Goal: Navigation & Orientation: Find specific page/section

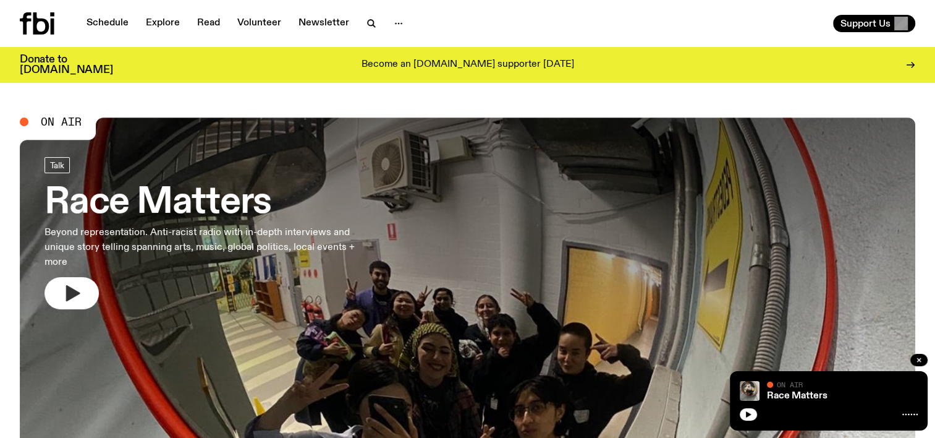
click at [66, 297] on icon "button" at bounding box center [72, 293] width 20 height 20
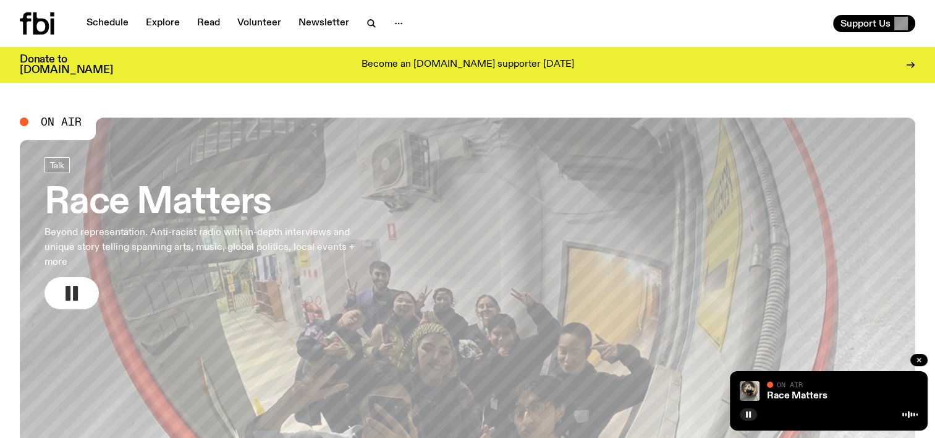
click at [66, 297] on rect "button" at bounding box center [68, 293] width 5 height 15
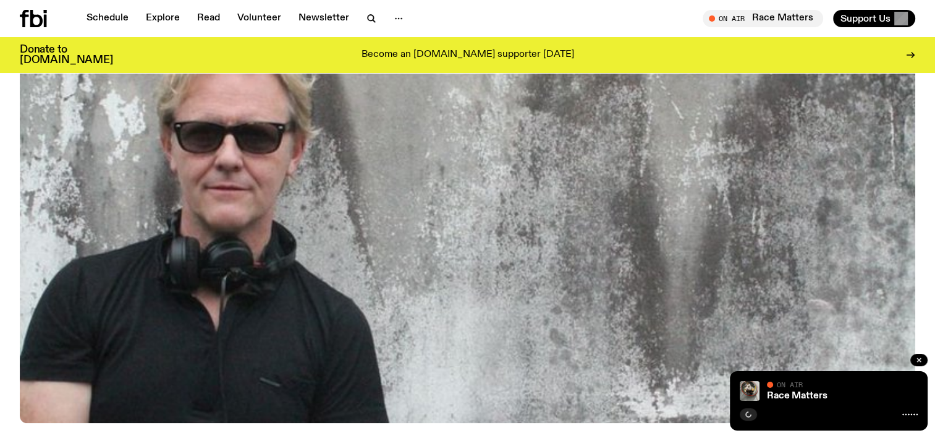
scroll to position [424, 0]
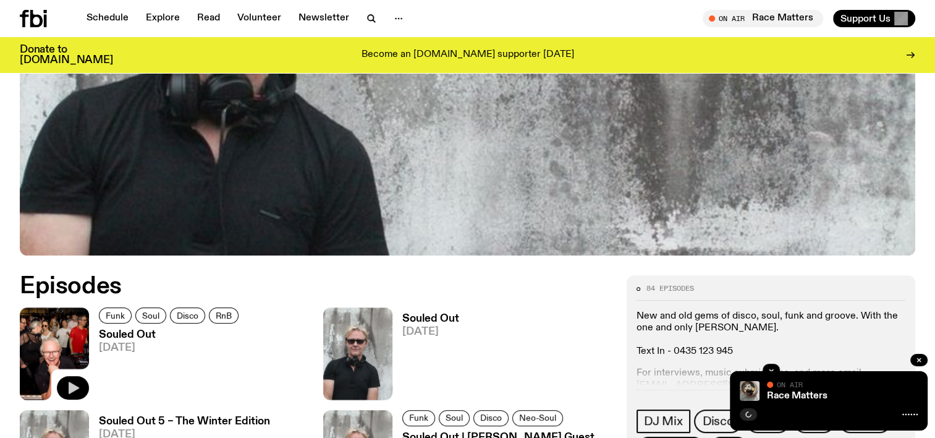
click at [69, 386] on icon "button" at bounding box center [74, 387] width 11 height 12
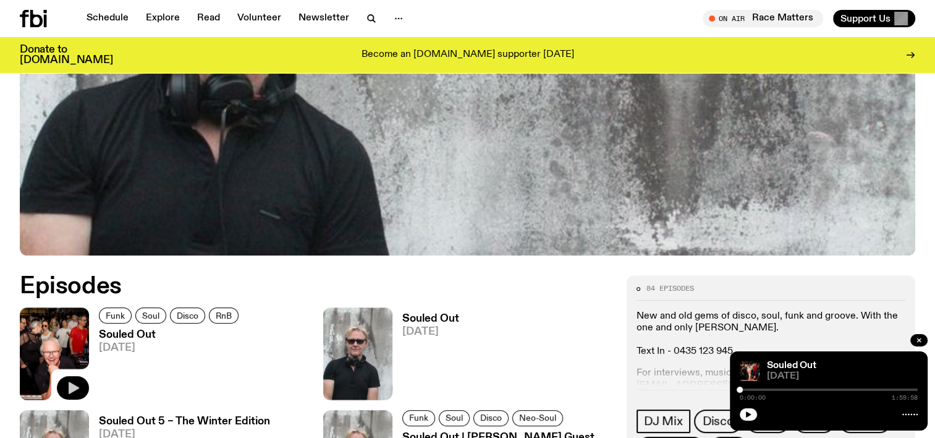
click at [75, 386] on icon "button" at bounding box center [74, 387] width 11 height 12
